Goal: Information Seeking & Learning: Learn about a topic

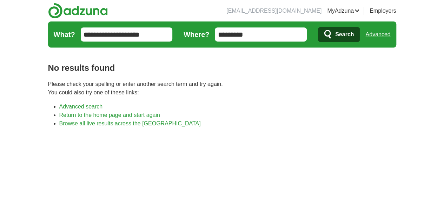
type input "*********"
click at [354, 35] on span "Search" at bounding box center [345, 34] width 19 height 14
click at [391, 35] on link "Advanced" at bounding box center [378, 34] width 25 height 14
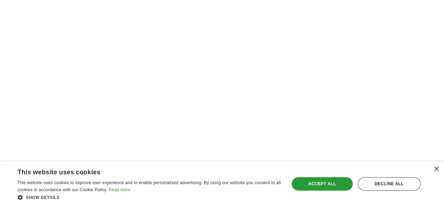
scroll to position [2, 0]
